Goal: Task Accomplishment & Management: Use online tool/utility

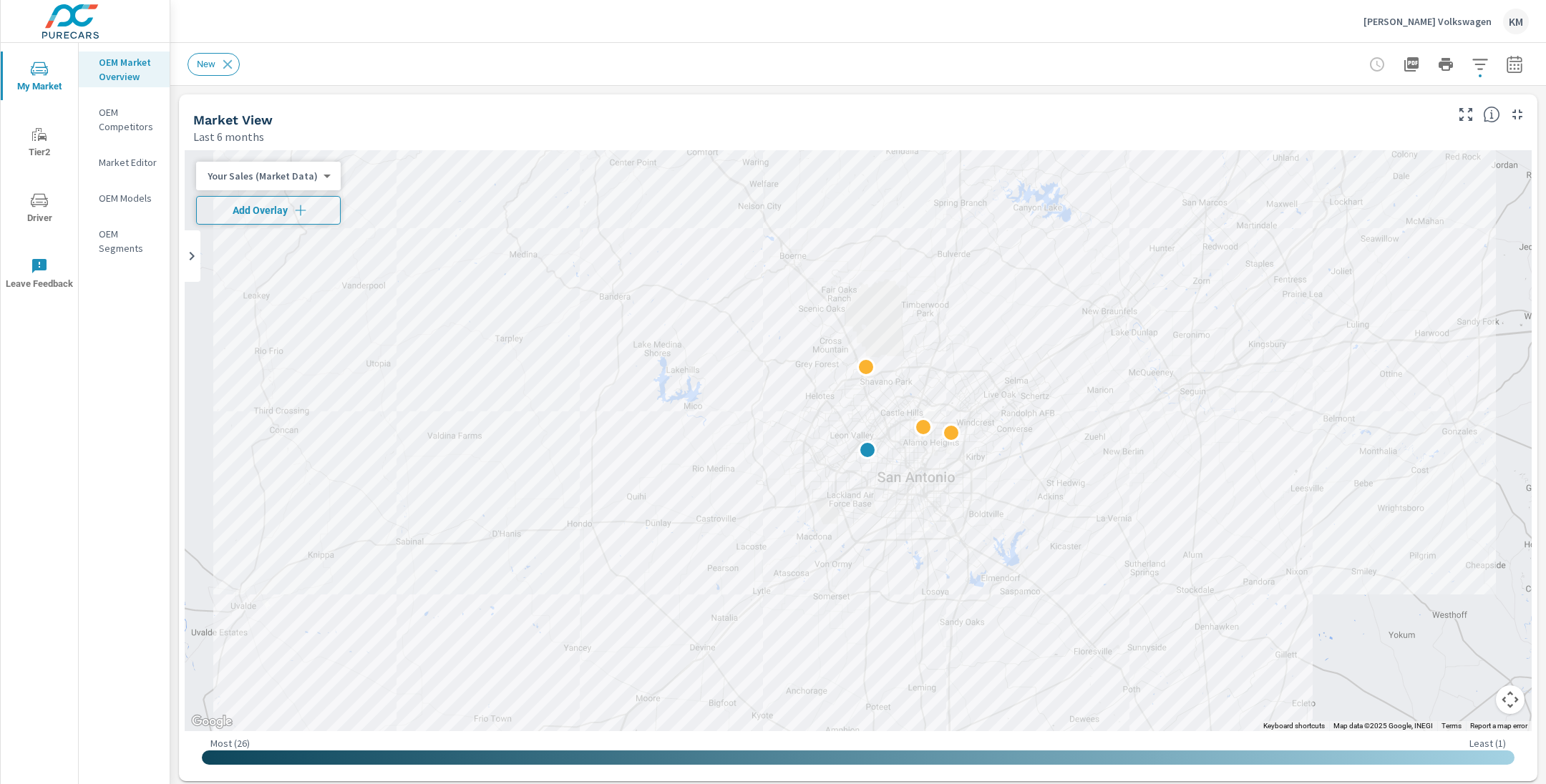
click at [298, 214] on icon "button" at bounding box center [300, 210] width 14 height 14
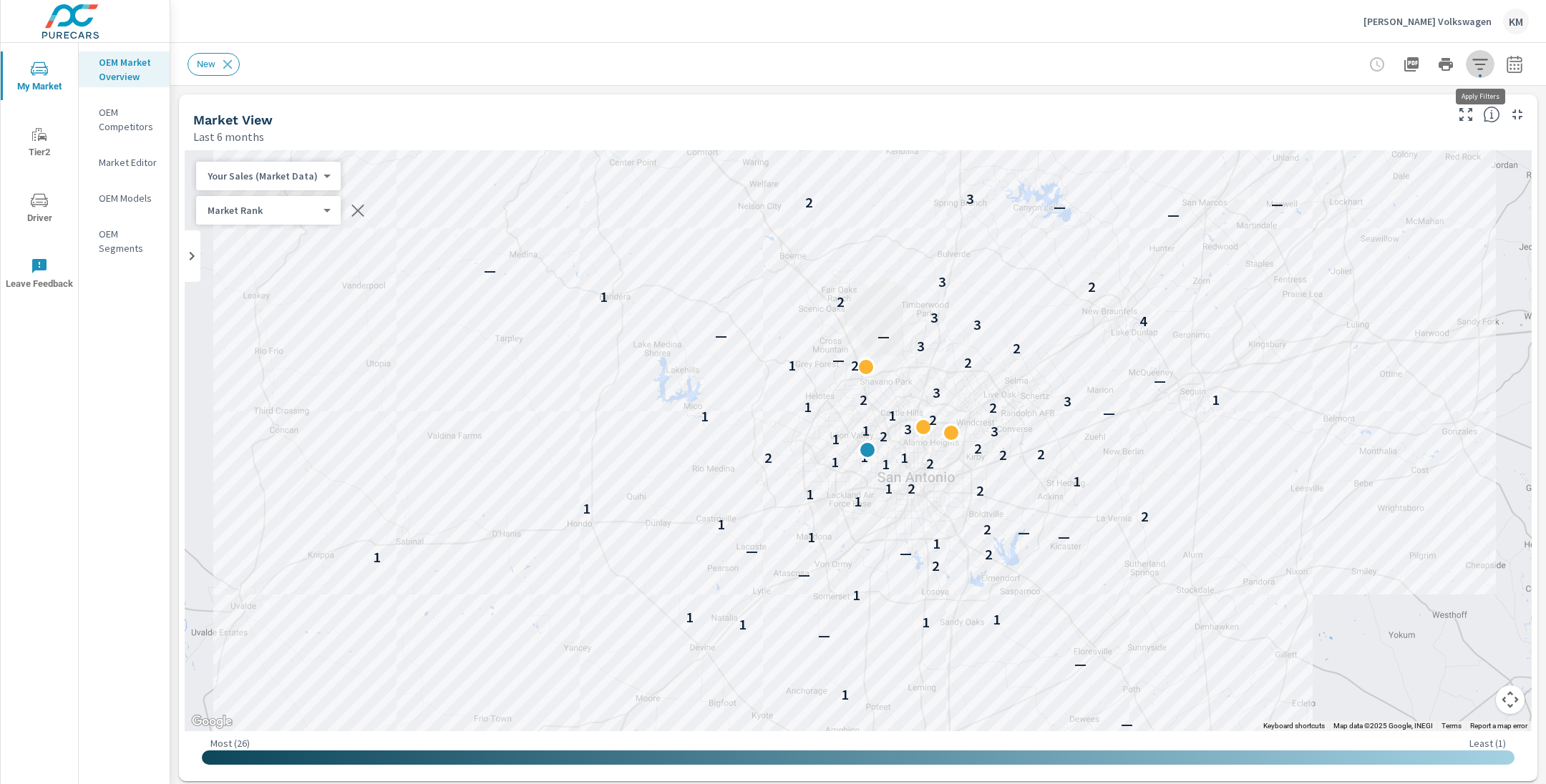
click at [1485, 65] on icon "button" at bounding box center [1480, 64] width 18 height 18
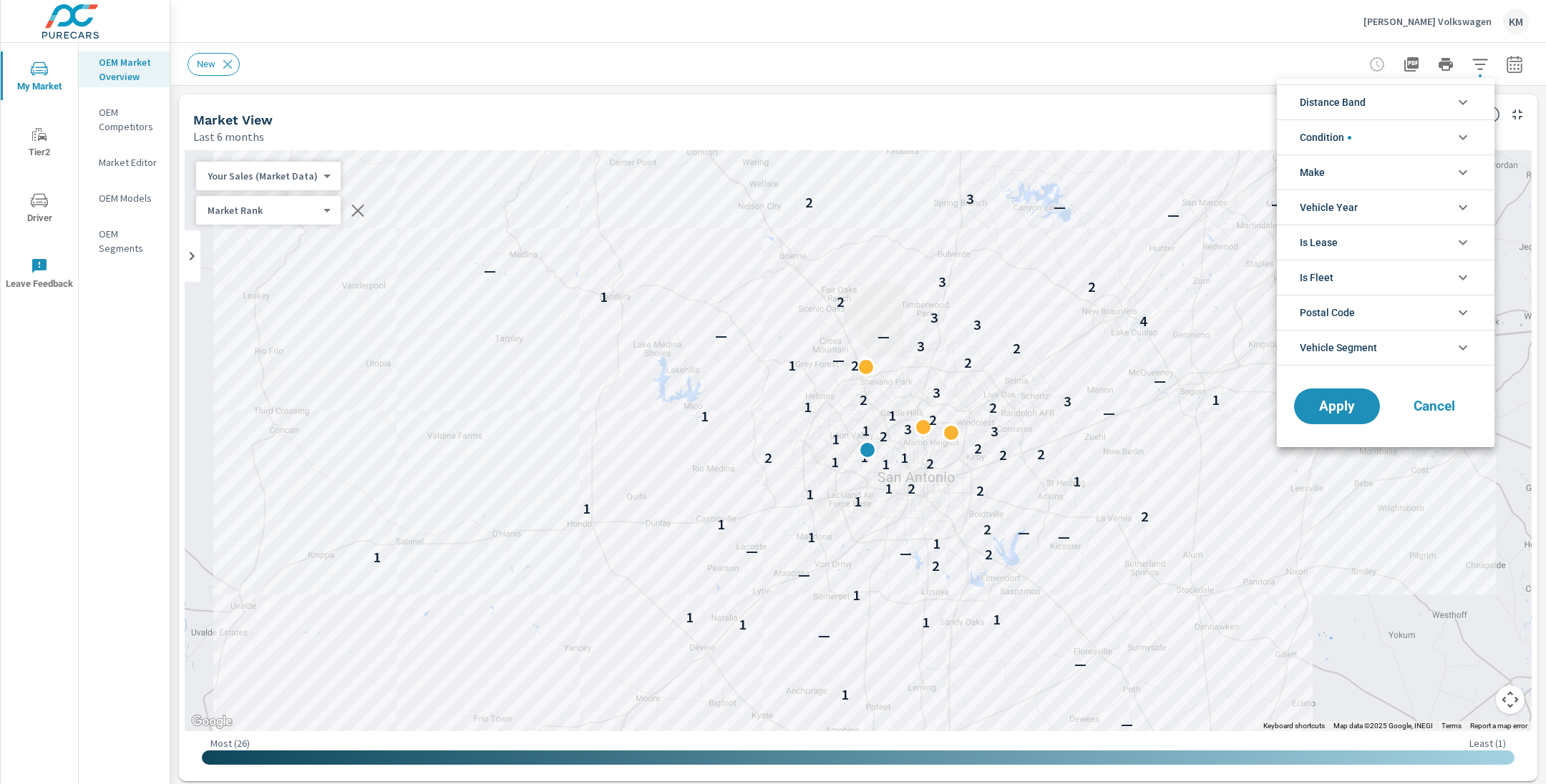
click at [1370, 99] on li "Distance Band" at bounding box center [1385, 102] width 217 height 35
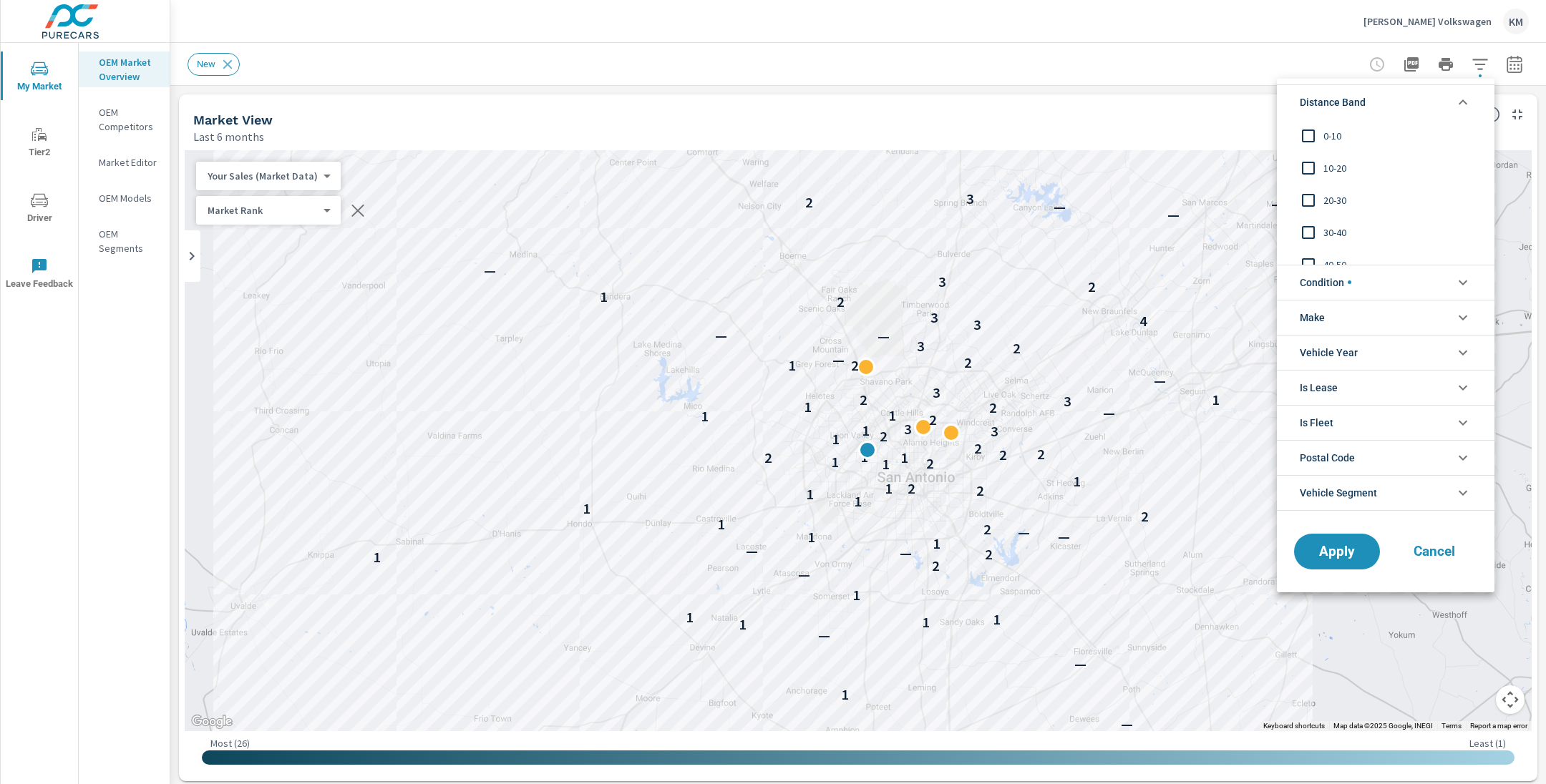
click at [1313, 137] on input "filter options" at bounding box center [1308, 135] width 30 height 30
click at [1321, 177] on input "filter options" at bounding box center [1308, 168] width 30 height 30
click at [1317, 195] on input "filter options" at bounding box center [1308, 200] width 30 height 30
click at [1320, 547] on span "Apply" at bounding box center [1336, 551] width 58 height 14
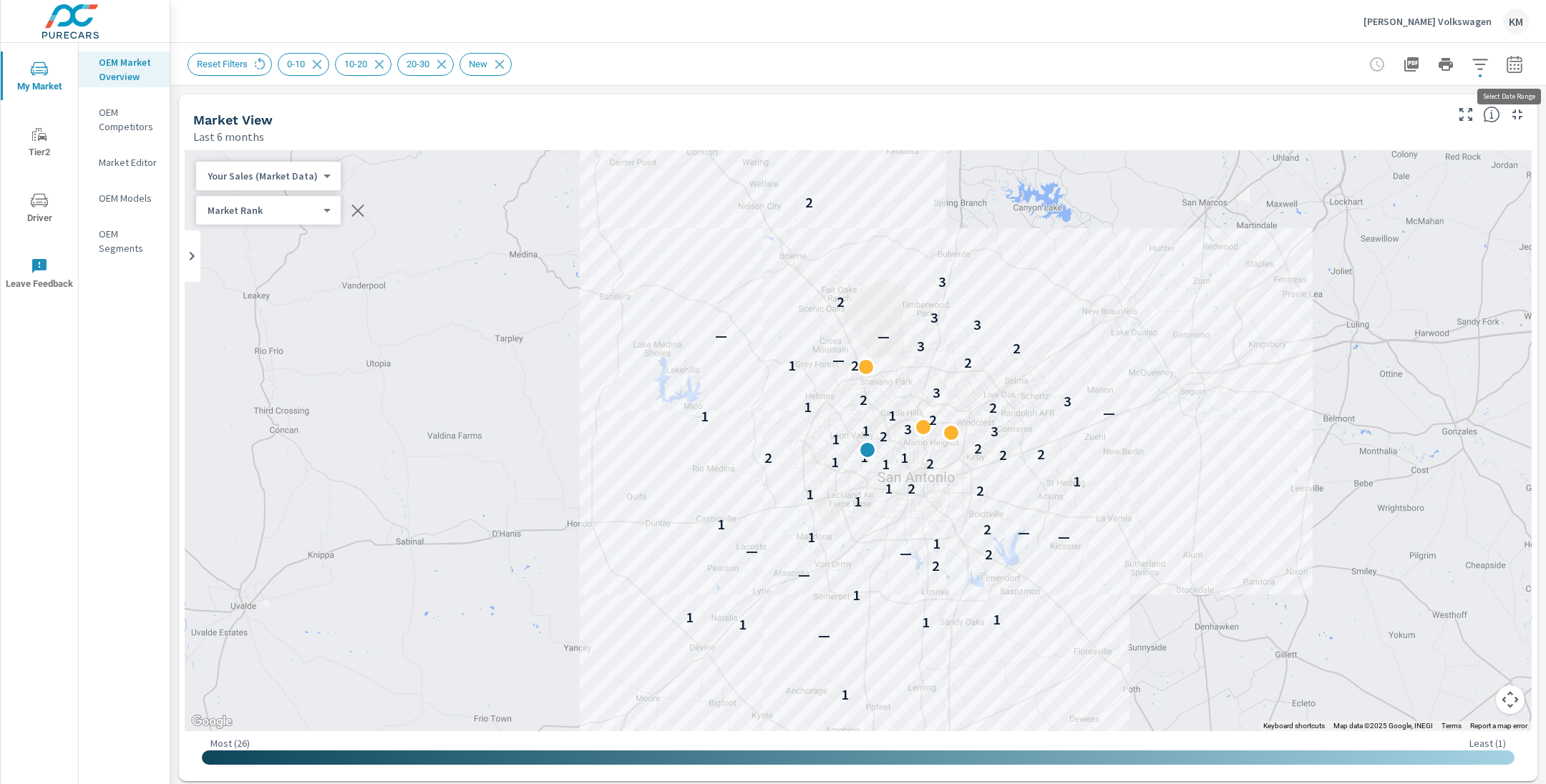
click at [1513, 64] on icon "button" at bounding box center [1514, 64] width 18 height 18
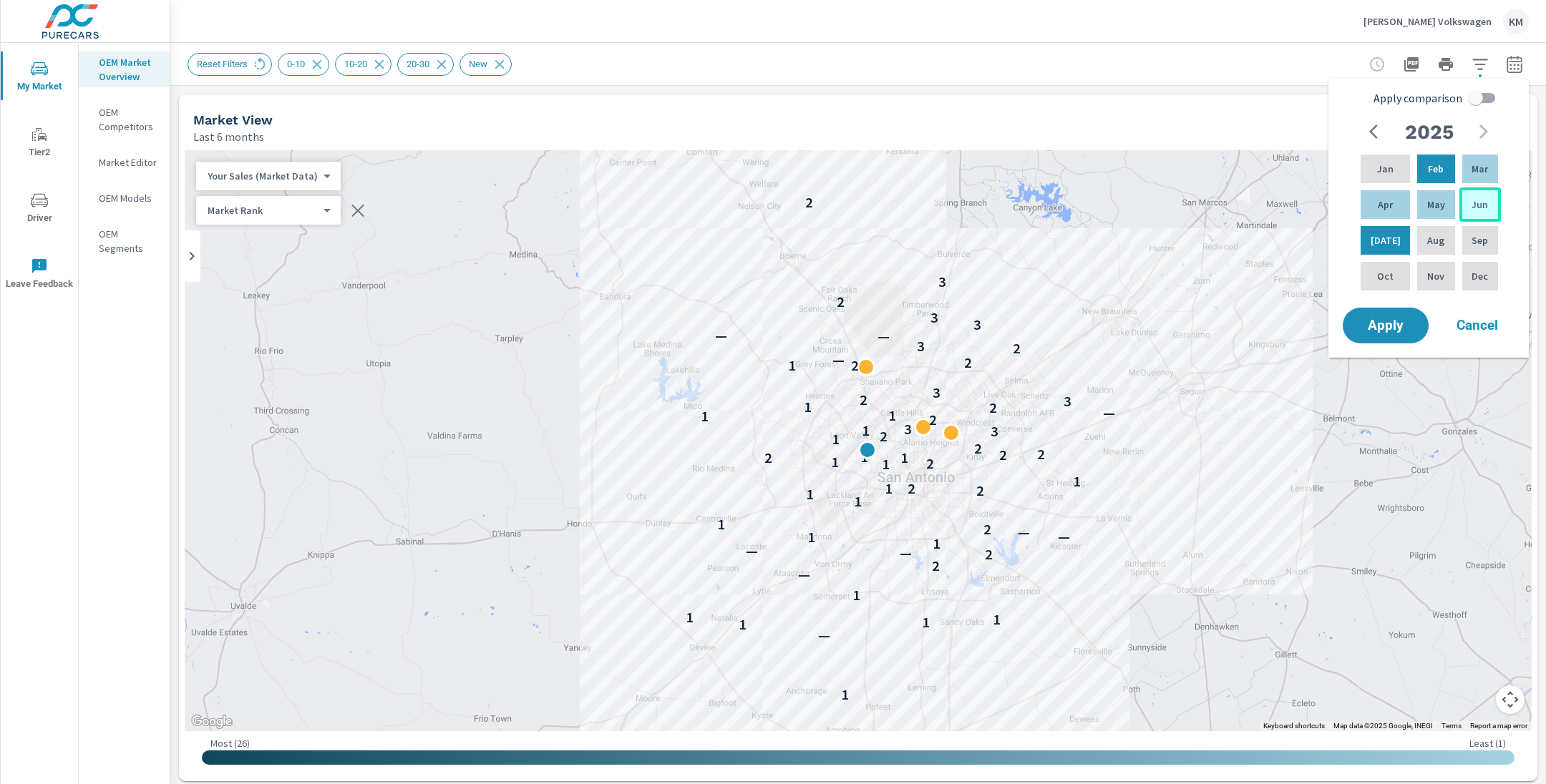
click at [1473, 208] on p "Jun" at bounding box center [1480, 204] width 17 height 14
click at [1376, 177] on div "Jan" at bounding box center [1385, 169] width 55 height 34
click at [1478, 97] on input "Apply comparison" at bounding box center [1476, 97] width 82 height 27
checkbox input "true"
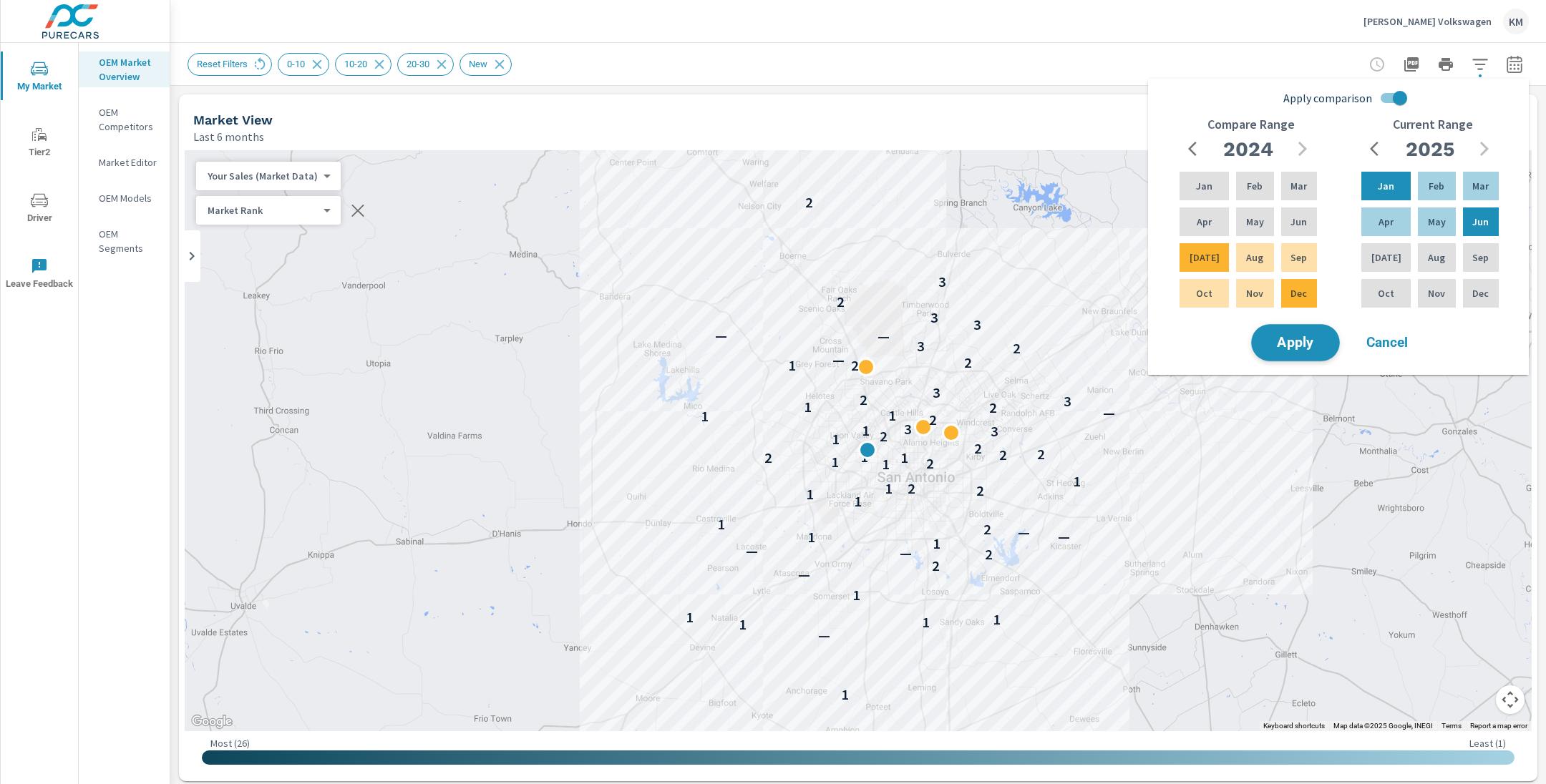
click at [1296, 341] on span "Apply" at bounding box center [1295, 343] width 58 height 14
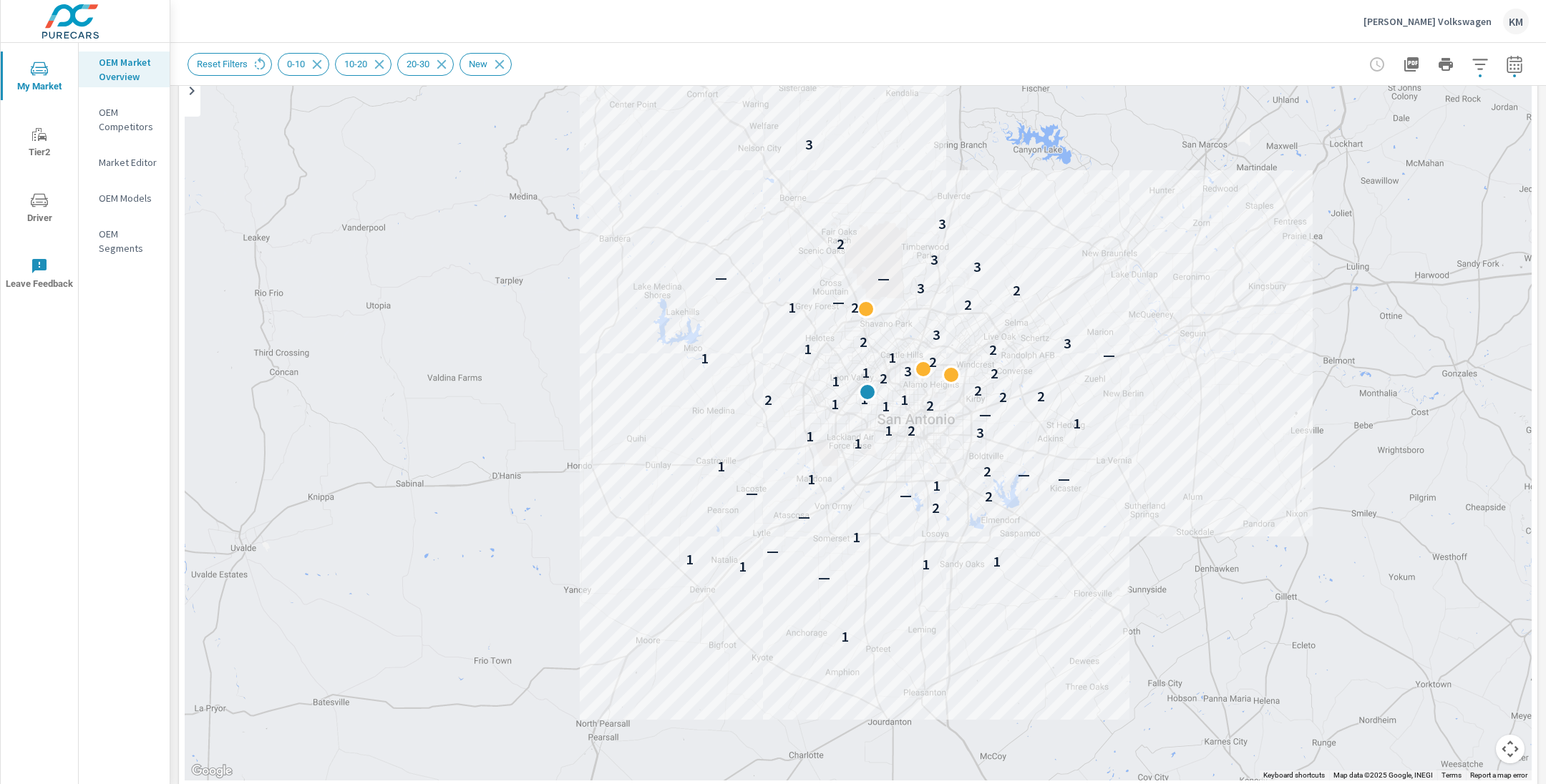
scroll to position [168, 0]
